Goal: Task Accomplishment & Management: Complete application form

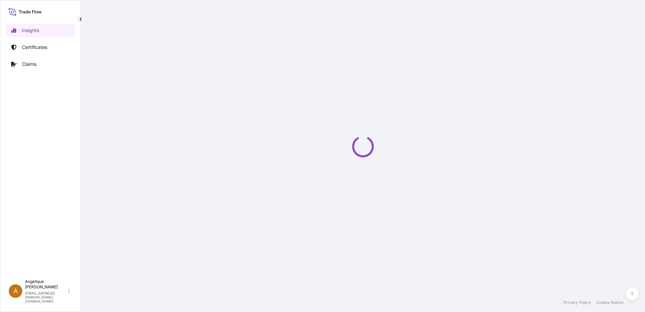
select select "2025"
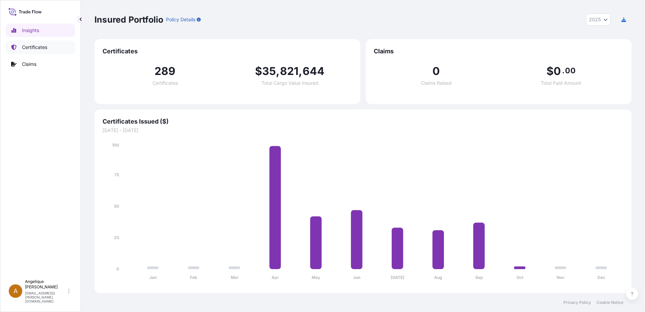
click at [41, 46] on p "Certificates" at bounding box center [34, 47] width 25 height 7
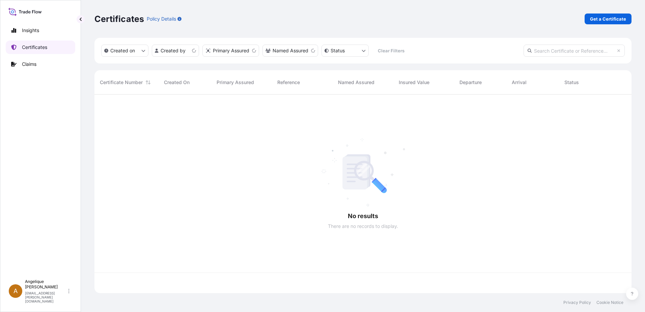
scroll to position [197, 532]
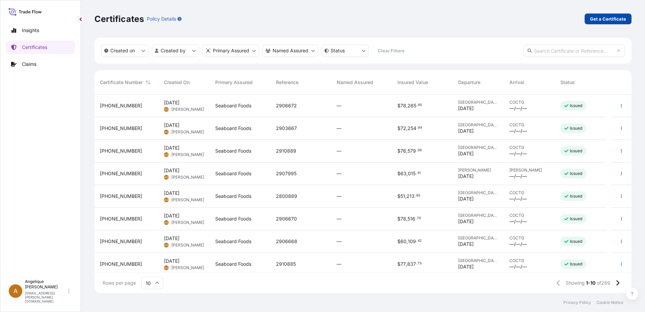
click at [611, 16] on p "Get a Certificate" at bounding box center [608, 19] width 36 height 7
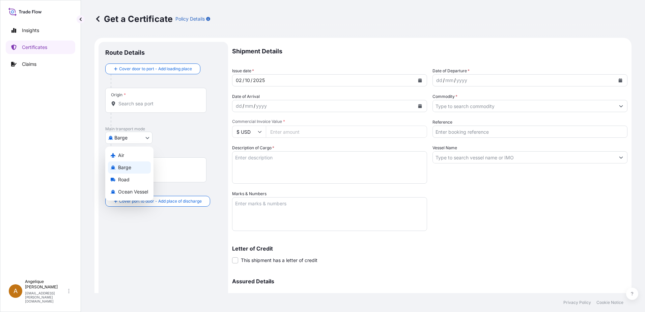
click at [146, 138] on body "Insights Certificates Claims A [PERSON_NAME] [PERSON_NAME][EMAIL_ADDRESS][PERSO…" at bounding box center [322, 156] width 645 height 312
click at [126, 190] on span "Ocean Vessel" at bounding box center [133, 191] width 30 height 7
select select "Ocean Vessel"
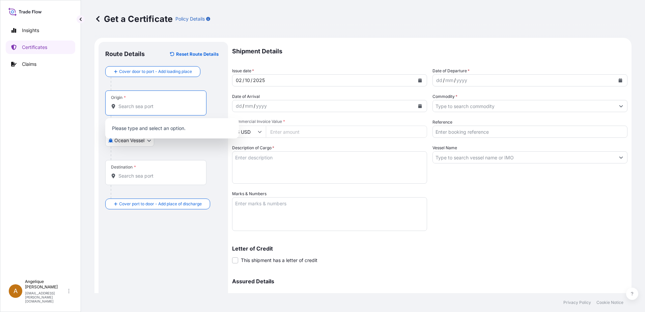
click at [142, 109] on input "Origin *" at bounding box center [158, 106] width 80 height 7
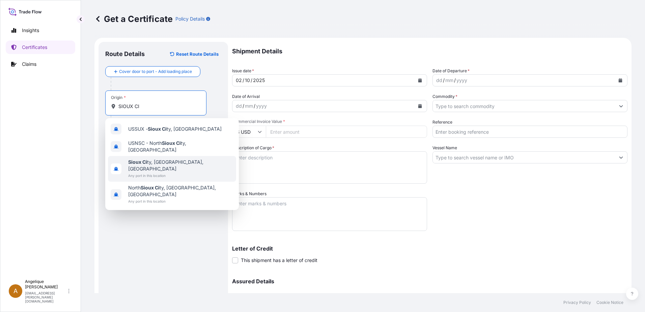
click at [163, 172] on span "Any port in this location" at bounding box center [180, 175] width 105 height 7
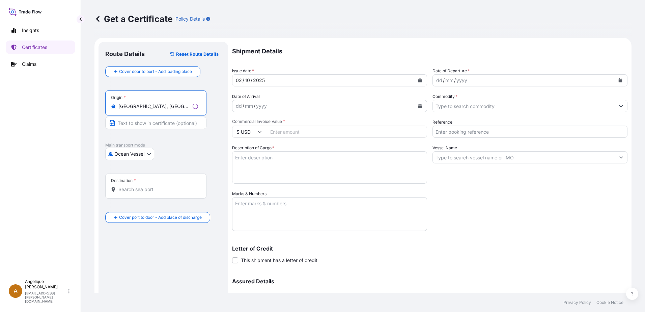
type input "[GEOGRAPHIC_DATA], [GEOGRAPHIC_DATA], [GEOGRAPHIC_DATA]"
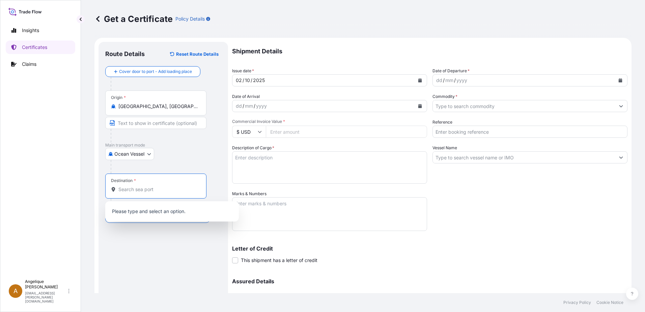
click at [120, 192] on input "Destination *" at bounding box center [158, 189] width 80 height 7
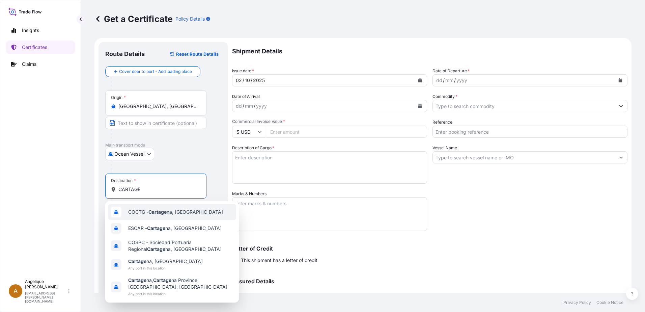
click at [185, 213] on span "COCTG - Cartage na, [GEOGRAPHIC_DATA]" at bounding box center [175, 212] width 95 height 7
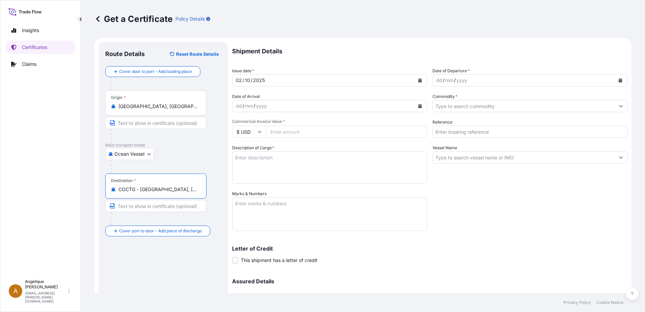
type input "COCTG - [GEOGRAPHIC_DATA], [GEOGRAPHIC_DATA]"
click at [619, 81] on icon "Calendar" at bounding box center [621, 80] width 4 height 4
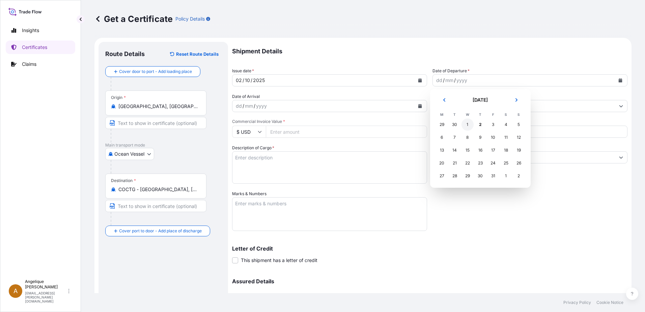
click at [468, 128] on div "1" at bounding box center [468, 124] width 12 height 12
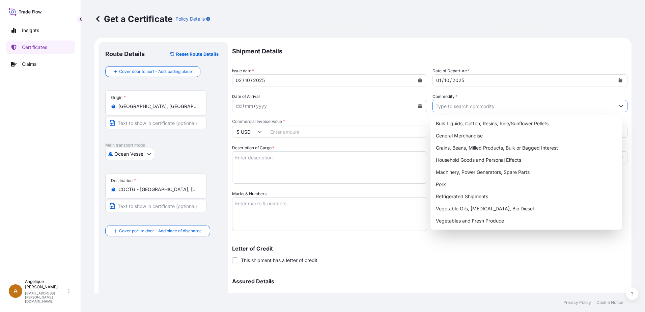
click at [449, 109] on input "Commodity *" at bounding box center [524, 106] width 182 height 12
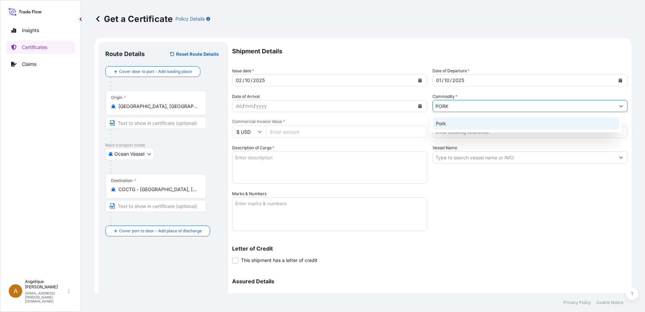
click at [449, 122] on div "Pork" at bounding box center [526, 123] width 187 height 12
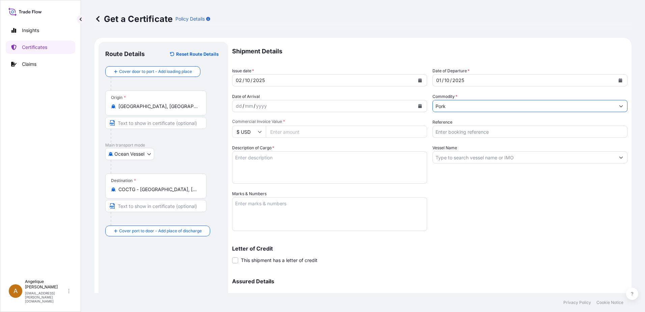
type input "Pork"
click at [271, 132] on input "Commercial Invoice Value *" at bounding box center [346, 132] width 161 height 12
type input "7"
type input "77800.78"
type input "2910887"
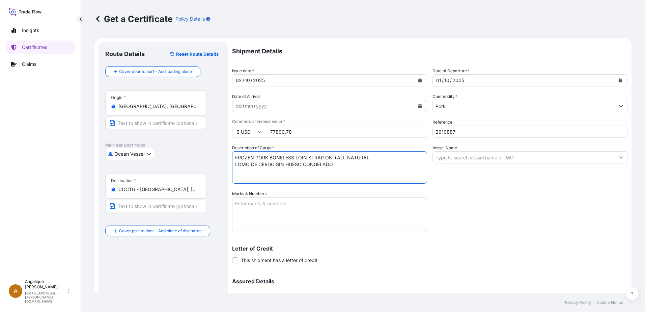
type textarea "FROZEN PORK BONELESS LOIN STRAP ON *ALL NATURAL LOMO DE CERDO SIN HUESO CONGELA…"
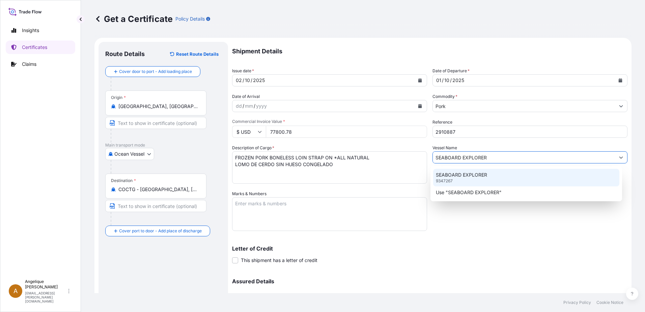
click at [465, 177] on p "SEABOARD EXPLORER" at bounding box center [461, 174] width 51 height 7
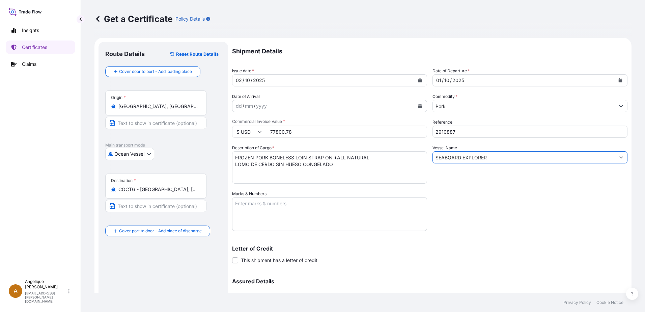
type input "SEABOARD EXPLORER"
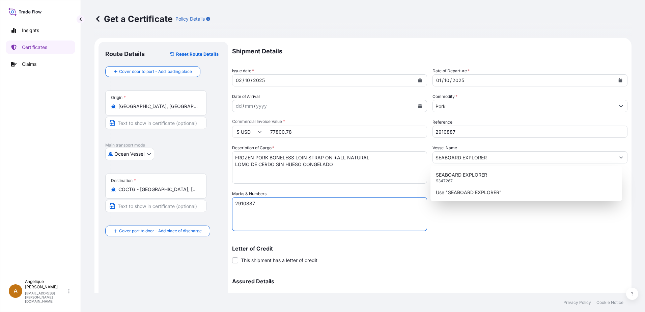
type textarea "2910887"
click at [455, 265] on div "Shipment Details Issue date * [DATE] Date of Departure * [DATE] Date of Arrival…" at bounding box center [429, 190] width 395 height 296
click at [460, 244] on div "Letter of Credit This shipment has a letter of credit Letter of credit * Letter…" at bounding box center [429, 251] width 395 height 26
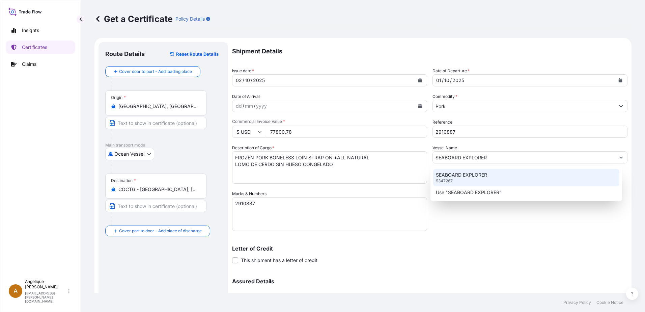
click at [482, 175] on p "SEABOARD EXPLORER" at bounding box center [461, 174] width 51 height 7
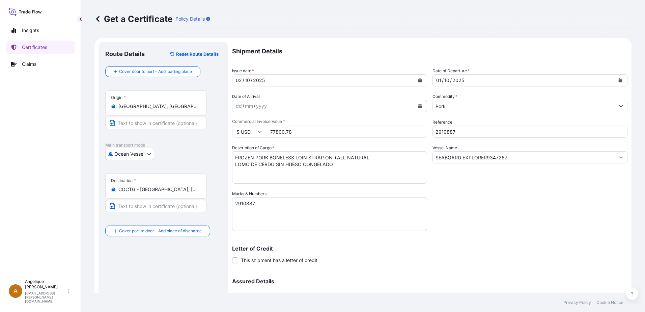
click at [487, 157] on input "SEABOARD EXPLORER9347267" at bounding box center [524, 157] width 182 height 12
drag, startPoint x: 505, startPoint y: 156, endPoint x: 414, endPoint y: 158, distance: 90.8
click at [414, 158] on div "Shipment Details Issue date * [DATE] Date of Departure * [DATE] Date of Arrival…" at bounding box center [429, 190] width 395 height 296
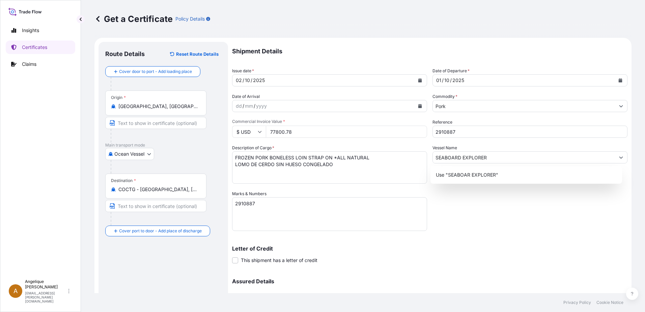
click at [460, 231] on div "Shipment Details Issue date * [DATE] Date of Departure * [DATE] Date of Arrival…" at bounding box center [429, 190] width 395 height 296
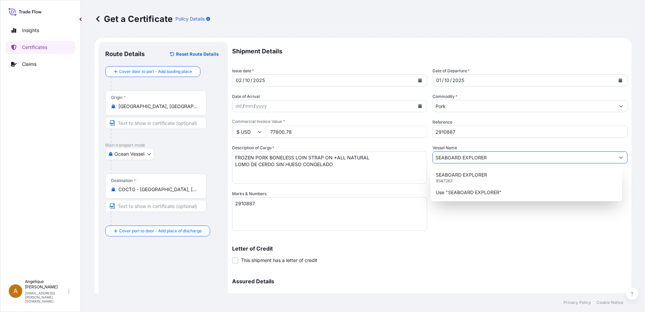
click at [618, 155] on button "Show suggestions" at bounding box center [621, 157] width 12 height 12
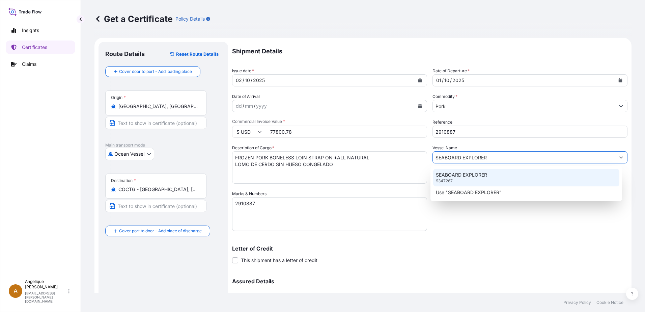
click at [481, 175] on p "SEABOARD EXPLORER" at bounding box center [461, 174] width 51 height 7
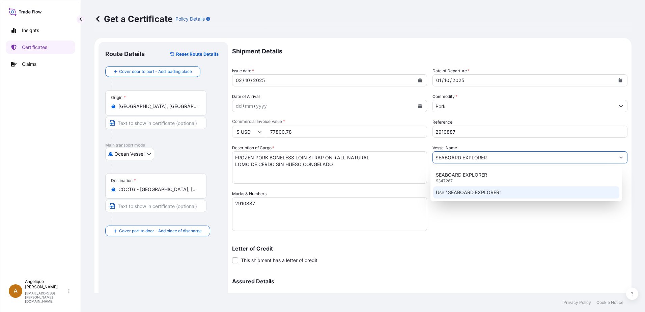
click at [487, 191] on p "Use "SEABOARD EXPLORER"" at bounding box center [469, 192] width 66 height 7
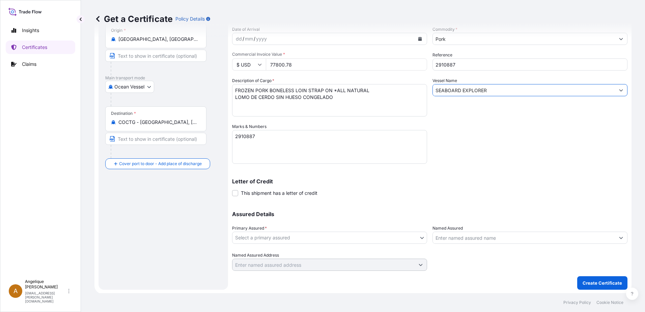
scroll to position [68, 0]
type input "SEABOARD EXPLORER"
click at [317, 239] on body "Insights Certificates Claims A [PERSON_NAME] [PERSON_NAME][EMAIL_ADDRESS][PERSO…" at bounding box center [322, 156] width 645 height 312
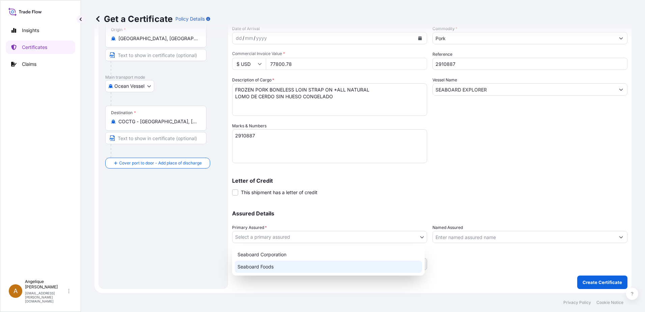
click at [289, 268] on div "Seaboard Foods" at bounding box center [328, 266] width 187 height 12
select select "31638"
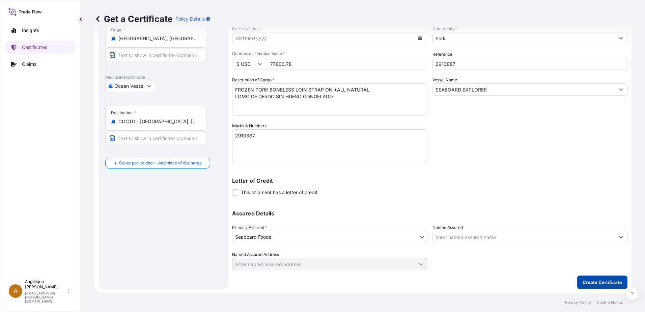
click at [583, 283] on p "Create Certificate" at bounding box center [602, 282] width 39 height 7
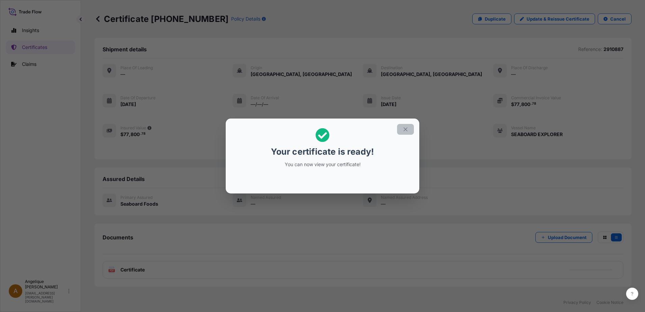
click at [406, 129] on icon "button" at bounding box center [405, 129] width 6 height 6
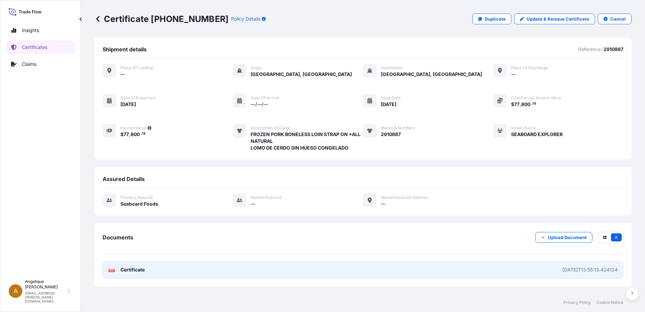
click at [344, 268] on link "PDF Certificate [DATE]T13:55:13.424124" at bounding box center [363, 270] width 521 height 18
